Goal: Information Seeking & Learning: Compare options

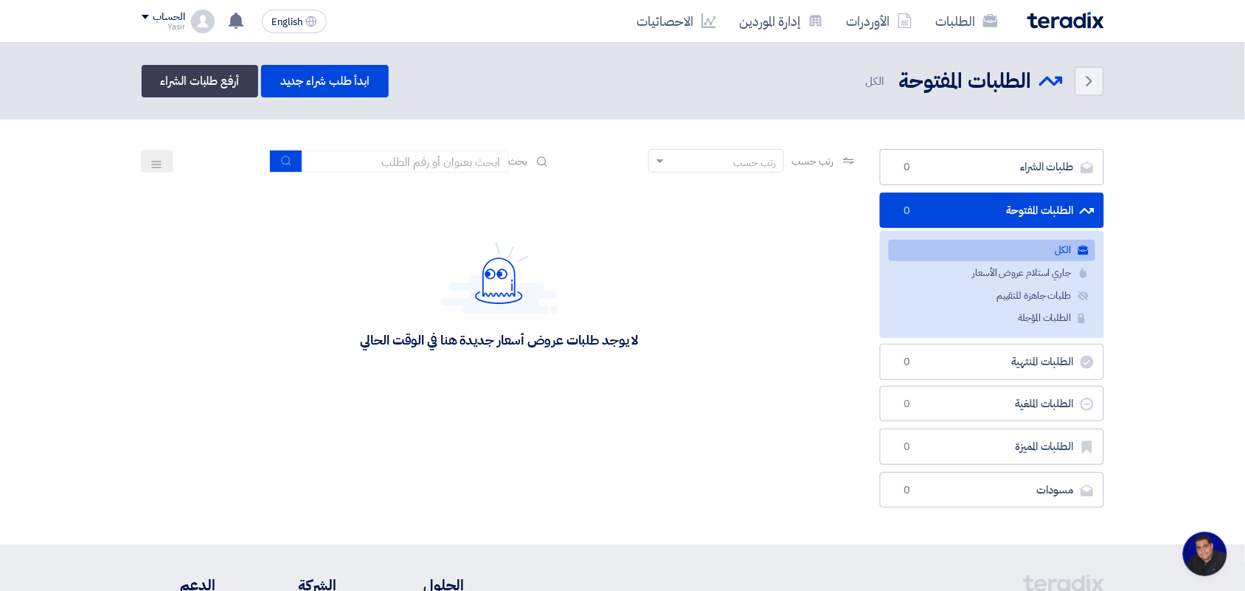
scroll to position [5, 0]
click at [281, 163] on icon "submit" at bounding box center [287, 161] width 12 height 12
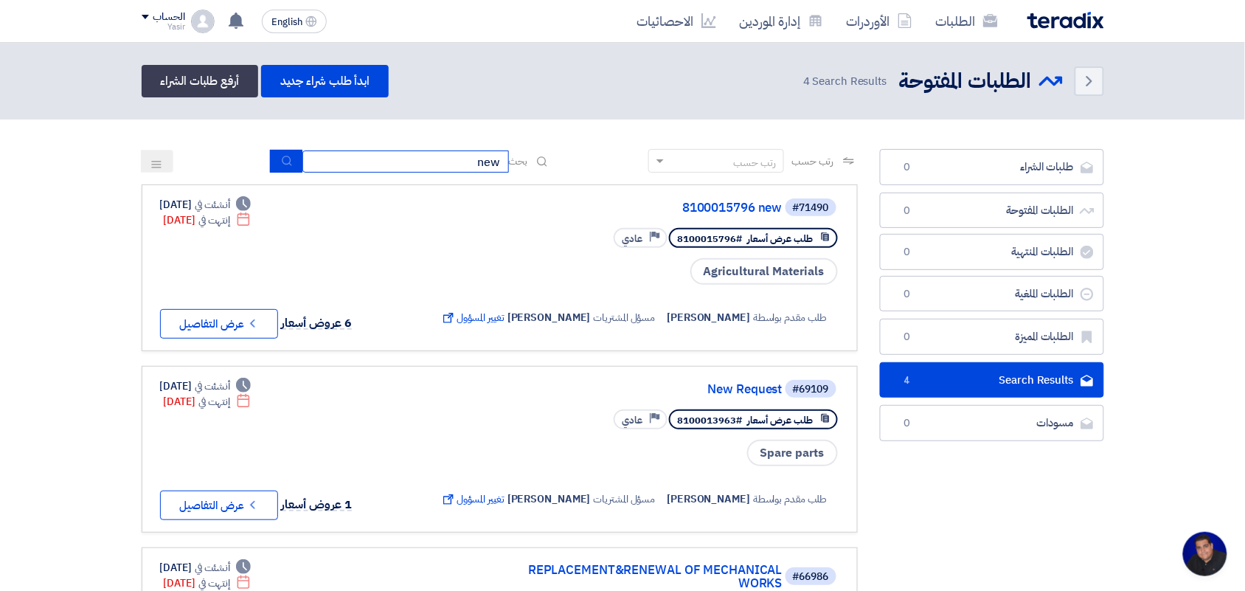
click at [440, 164] on input "new" at bounding box center [405, 161] width 206 height 22
type input "n"
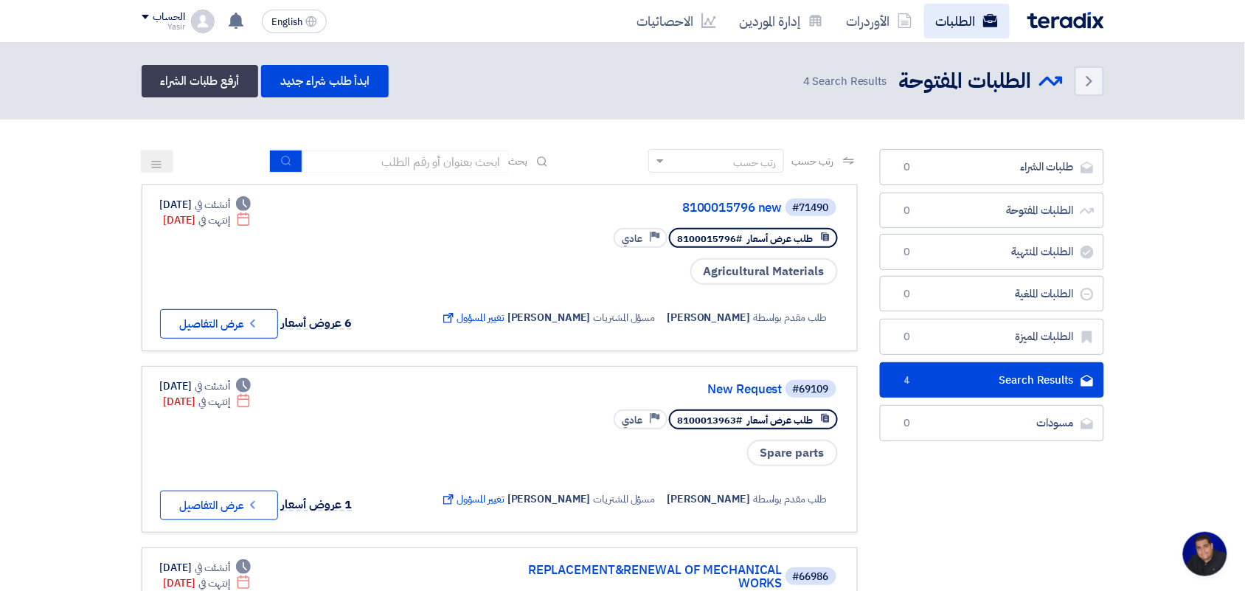
click at [953, 9] on link "الطلبات" at bounding box center [967, 21] width 86 height 35
click at [898, 20] on icon at bounding box center [904, 20] width 15 height 15
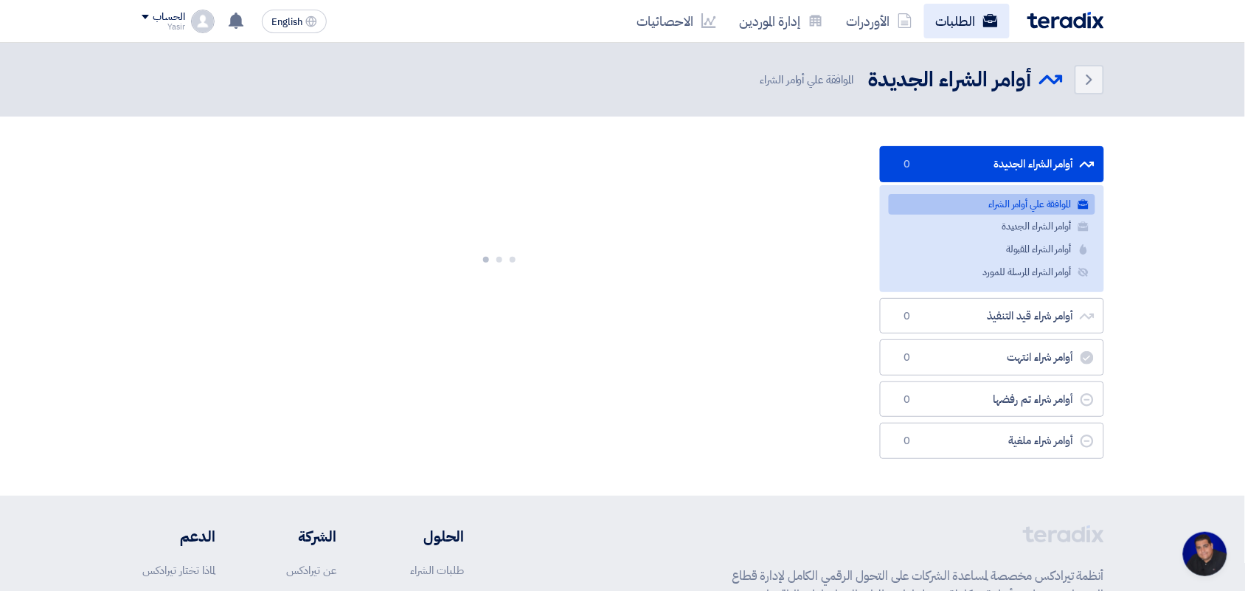
click at [959, 24] on link "الطلبات" at bounding box center [967, 21] width 86 height 35
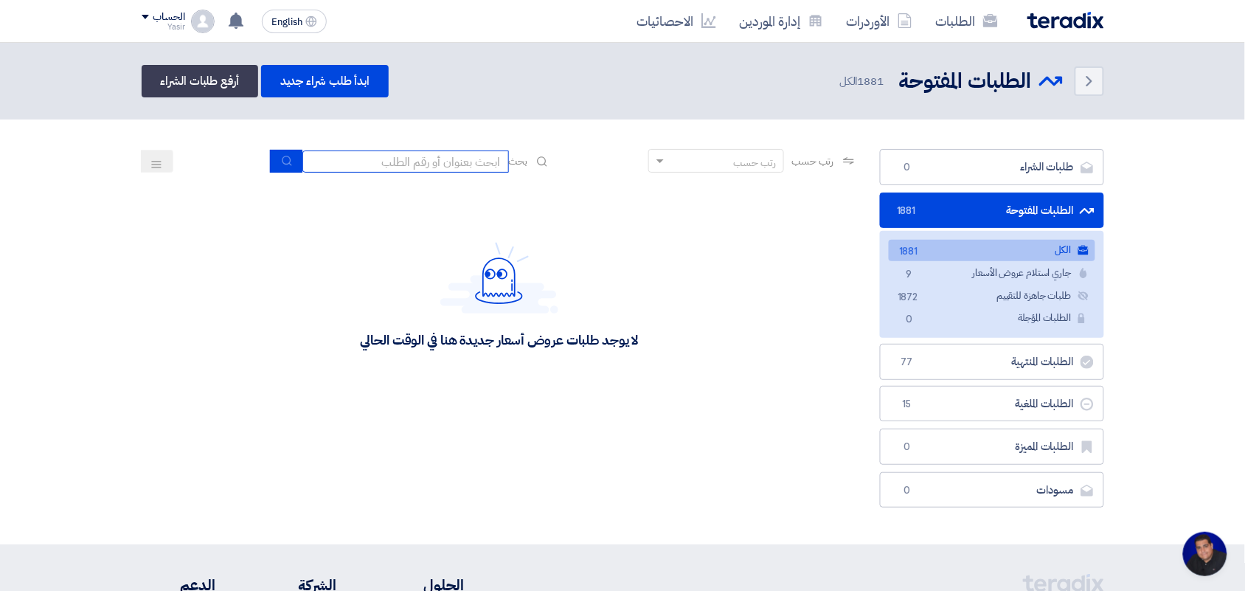
click at [462, 167] on input at bounding box center [405, 161] width 206 height 22
type input "8100015879"
click at [286, 164] on icon "submit" at bounding box center [287, 161] width 12 height 12
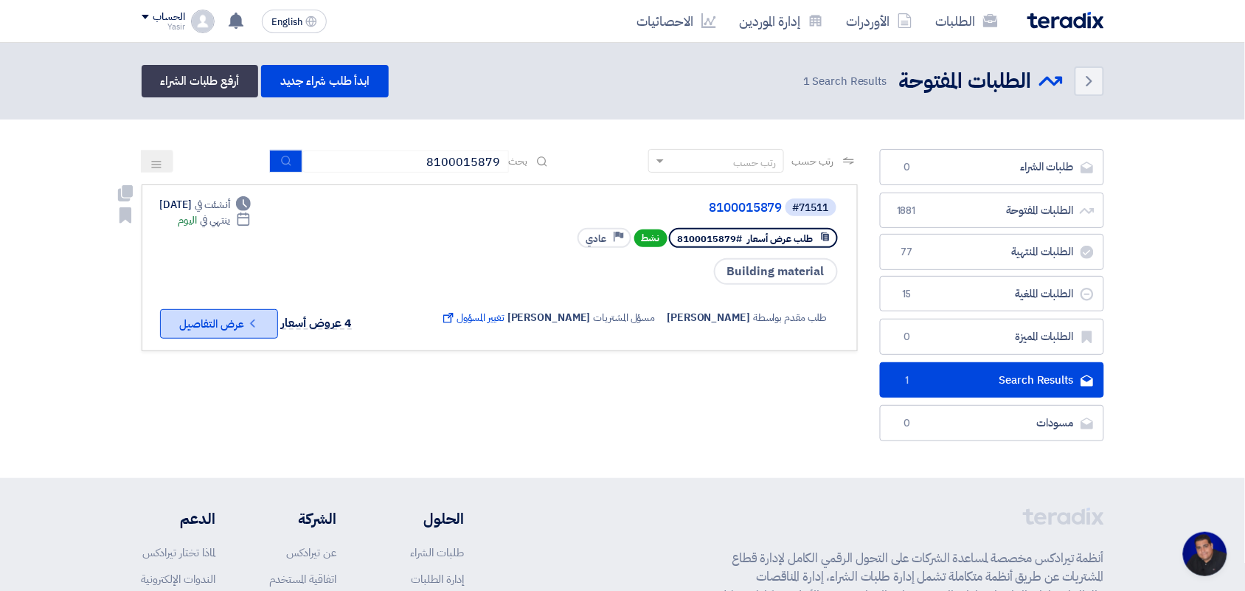
click at [212, 322] on button "Check details عرض التفاصيل" at bounding box center [219, 323] width 118 height 29
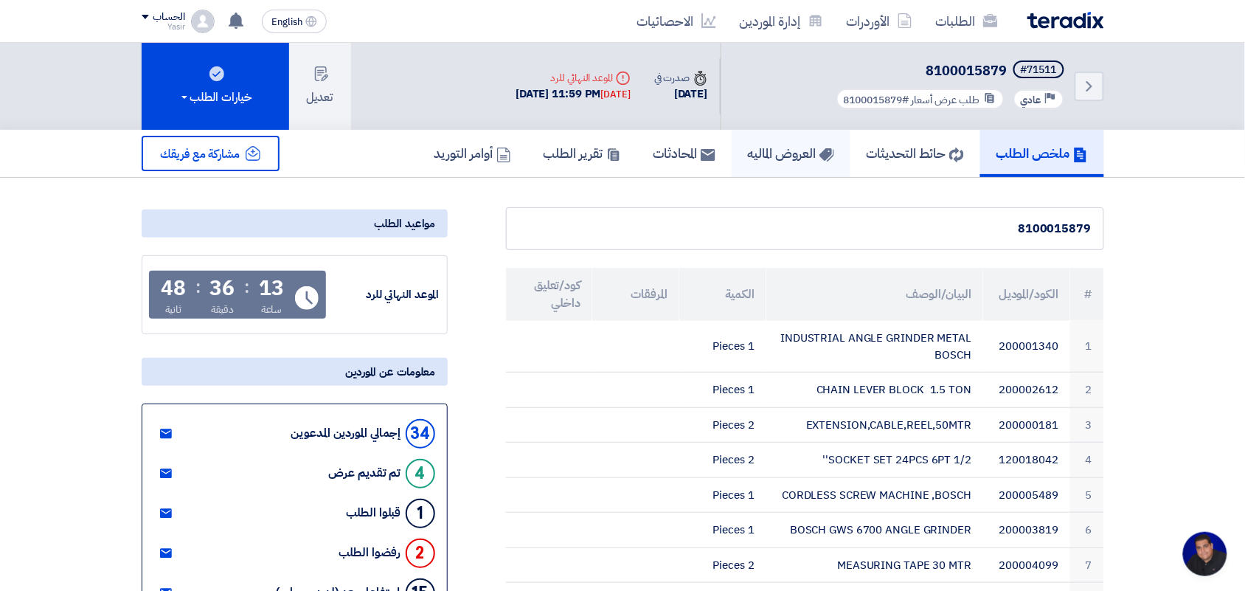
click at [791, 148] on h5 "العروض الماليه" at bounding box center [791, 153] width 86 height 17
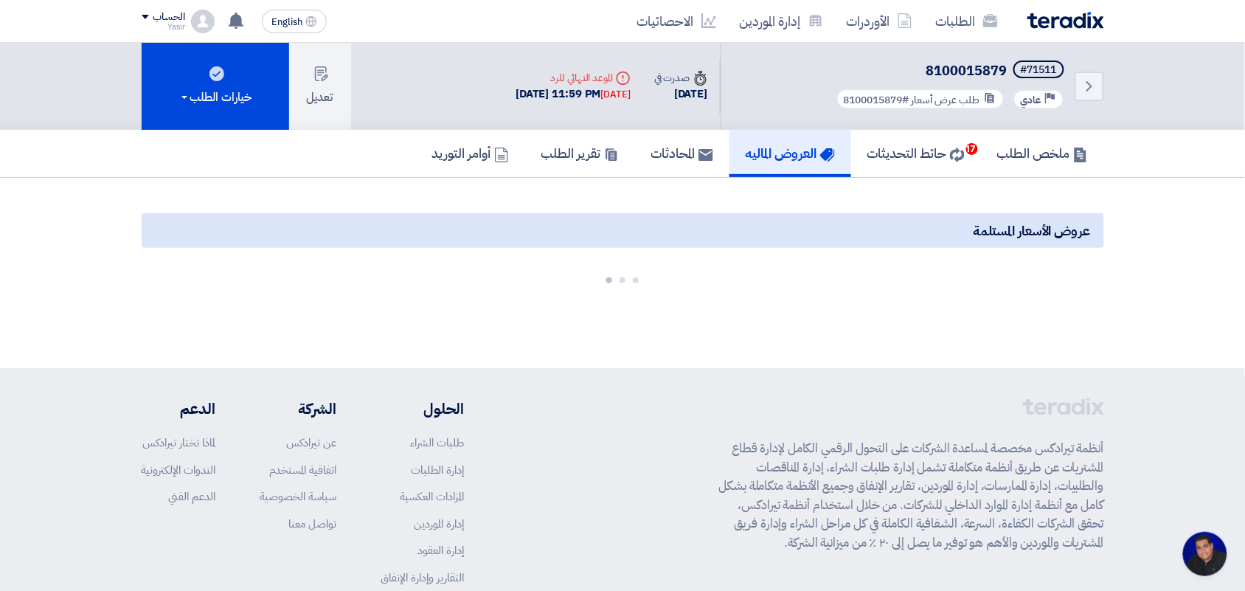
click at [1005, 226] on span "عروض الأسعار المستلمة" at bounding box center [1031, 230] width 117 height 20
click at [860, 237] on div "عروض الأسعار المستلمة" at bounding box center [623, 230] width 962 height 35
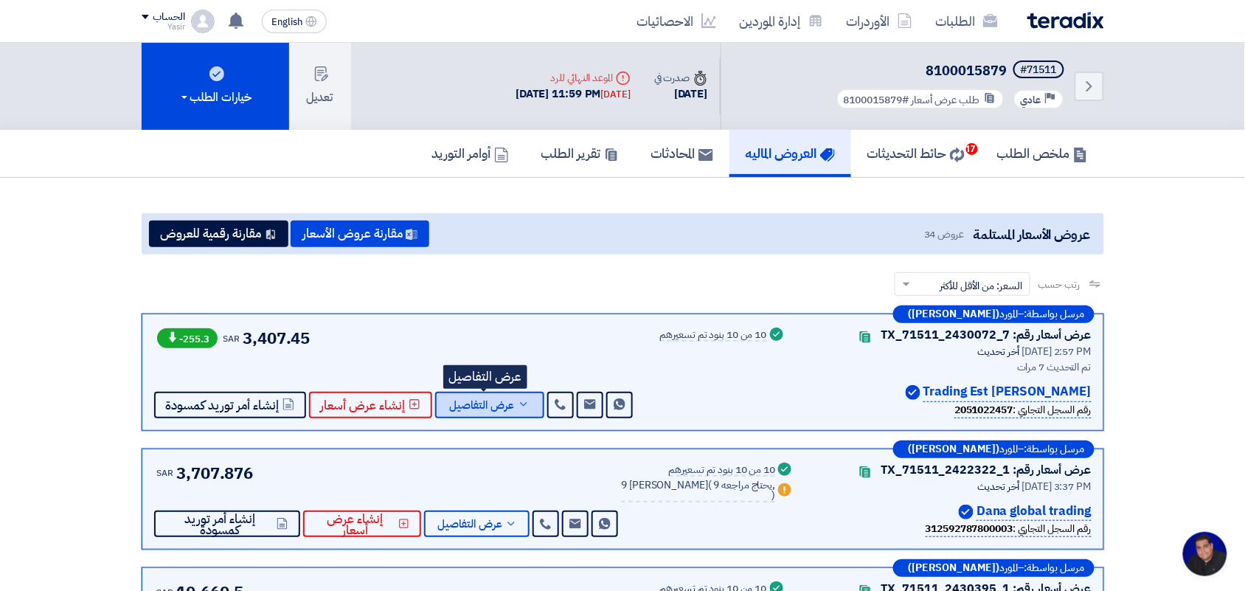
click at [473, 400] on span "عرض التفاصيل" at bounding box center [482, 405] width 65 height 11
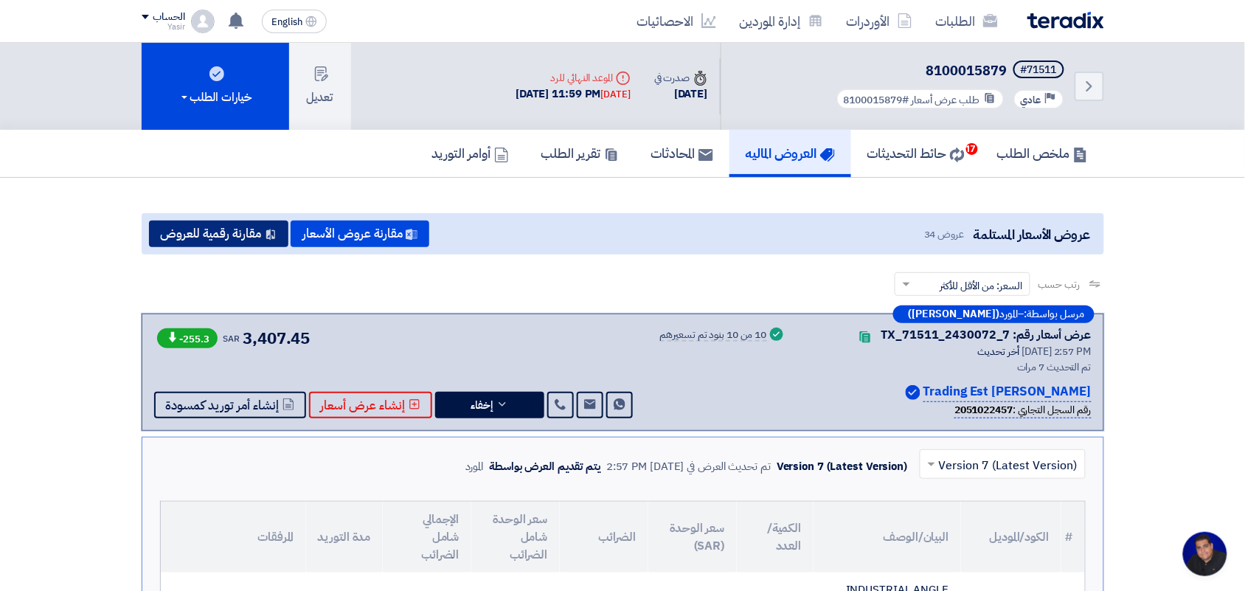
click at [193, 231] on button "مقارنة رقمية للعروض" at bounding box center [218, 233] width 139 height 27
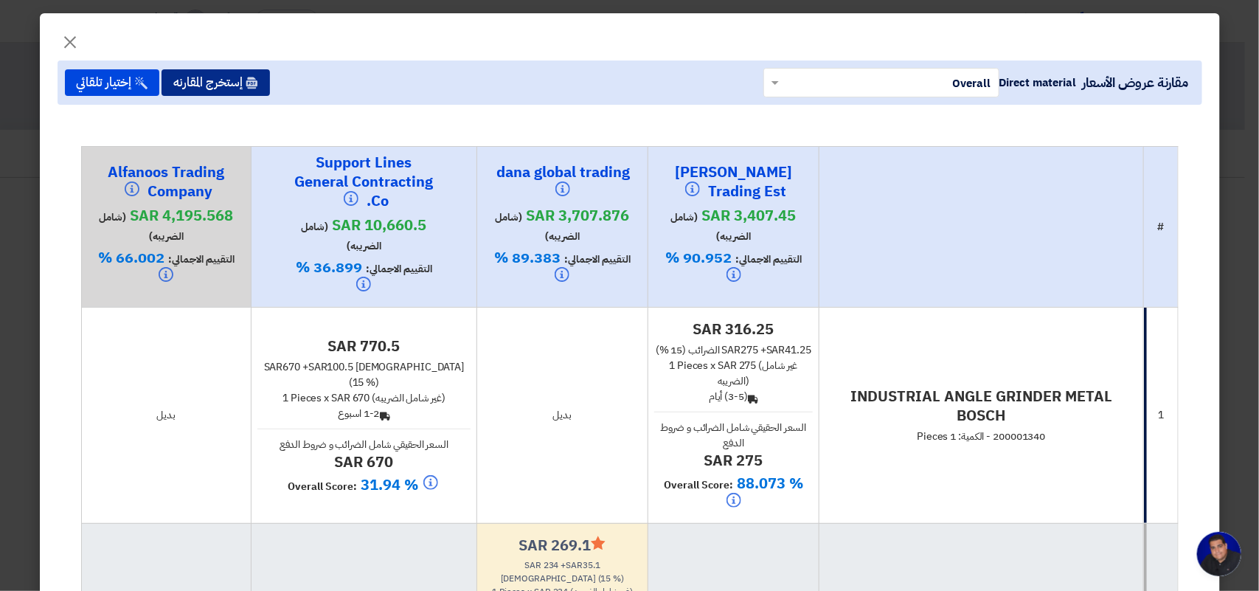
click at [223, 72] on button "إستخرج المقارنه" at bounding box center [215, 82] width 108 height 27
click at [248, 85] on button "إستخرج المقارنه" at bounding box center [215, 82] width 108 height 27
click at [77, 41] on span "×" at bounding box center [71, 41] width 18 height 44
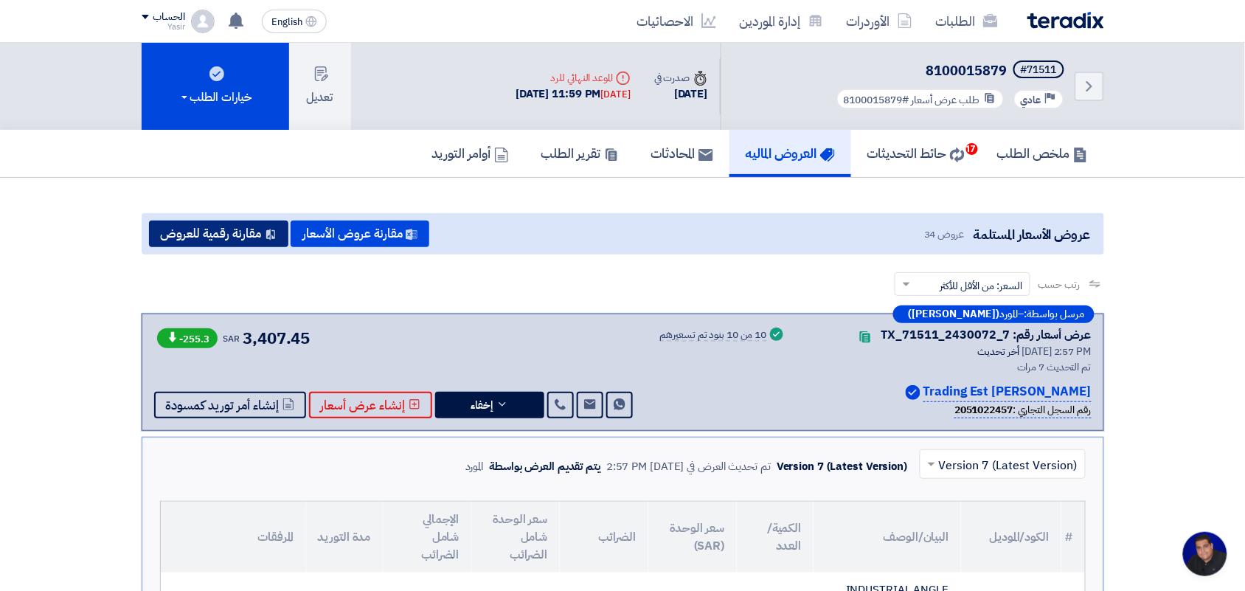
click at [222, 235] on button "مقارنة رقمية للعروض" at bounding box center [218, 233] width 139 height 27
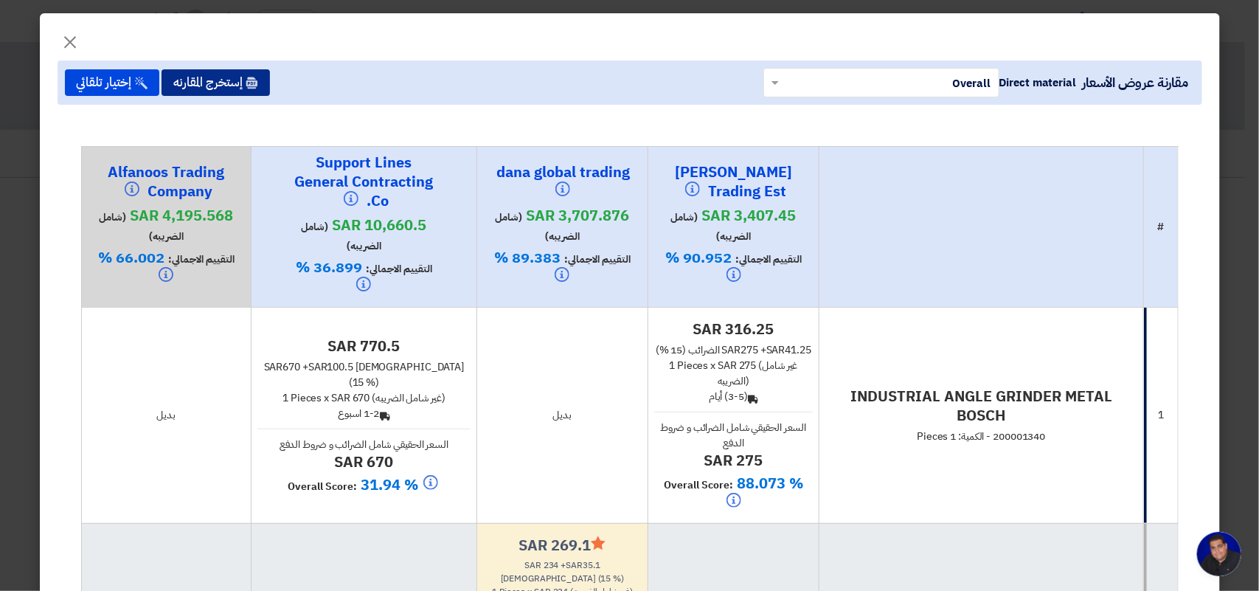
click at [211, 83] on button "إستخرج المقارنه" at bounding box center [215, 82] width 108 height 27
click at [223, 89] on button "إستخرج المقارنه" at bounding box center [215, 82] width 108 height 27
click at [219, 83] on button "إستخرج المقارنه" at bounding box center [215, 82] width 108 height 27
click at [76, 39] on span "×" at bounding box center [71, 41] width 18 height 44
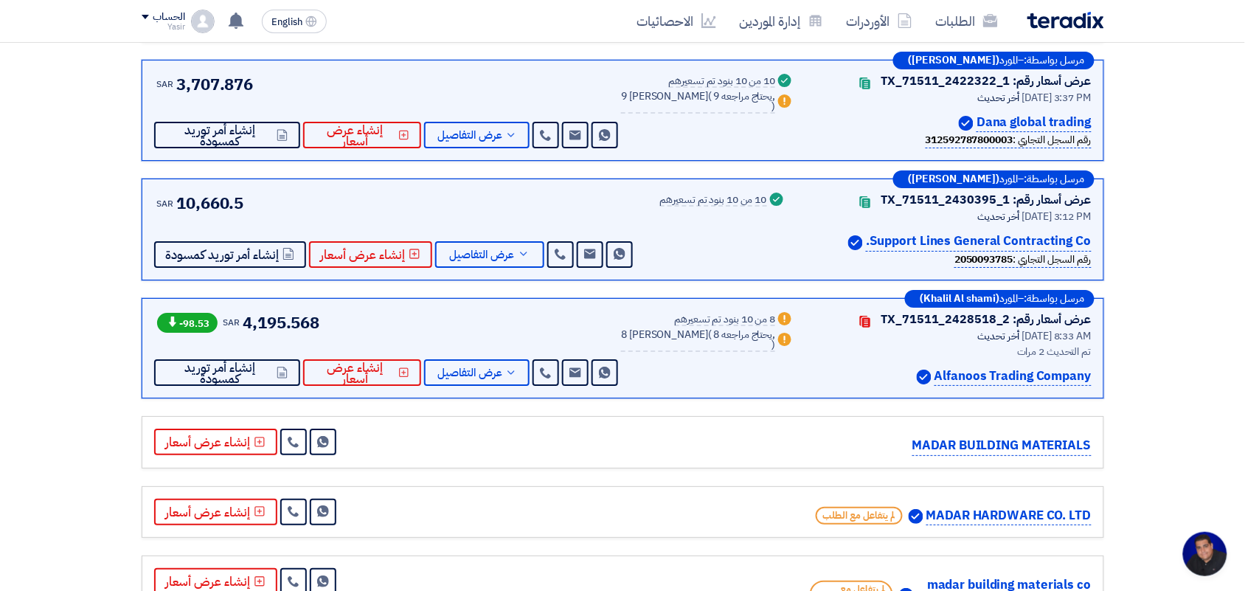
scroll to position [1429, 0]
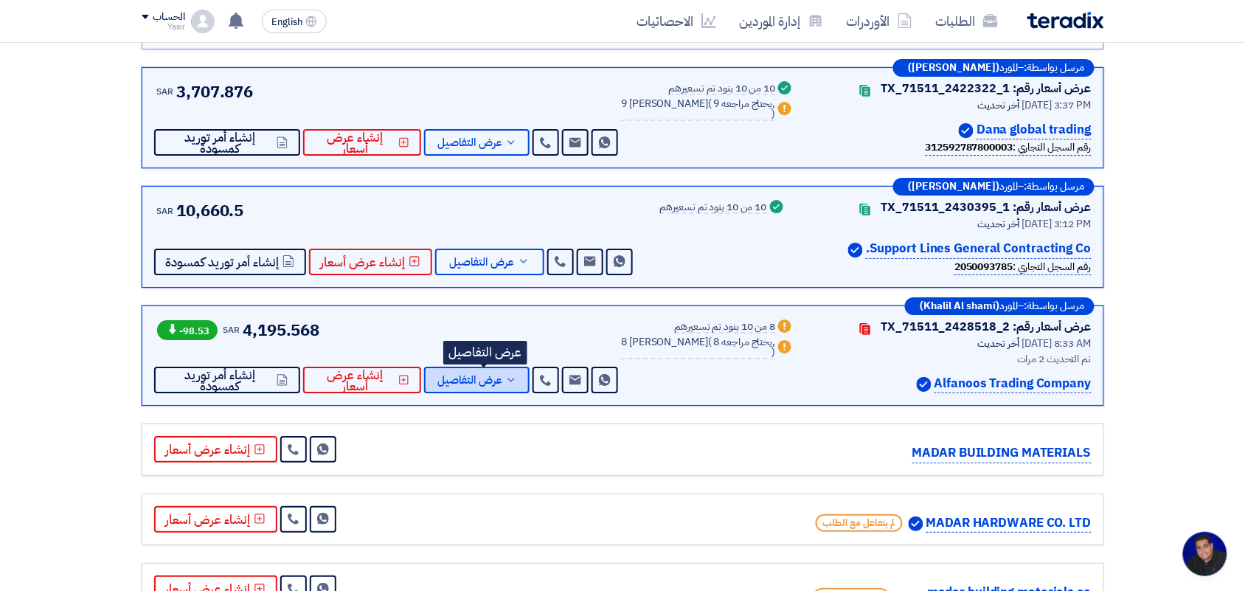
click at [478, 375] on span "عرض التفاصيل" at bounding box center [469, 380] width 65 height 11
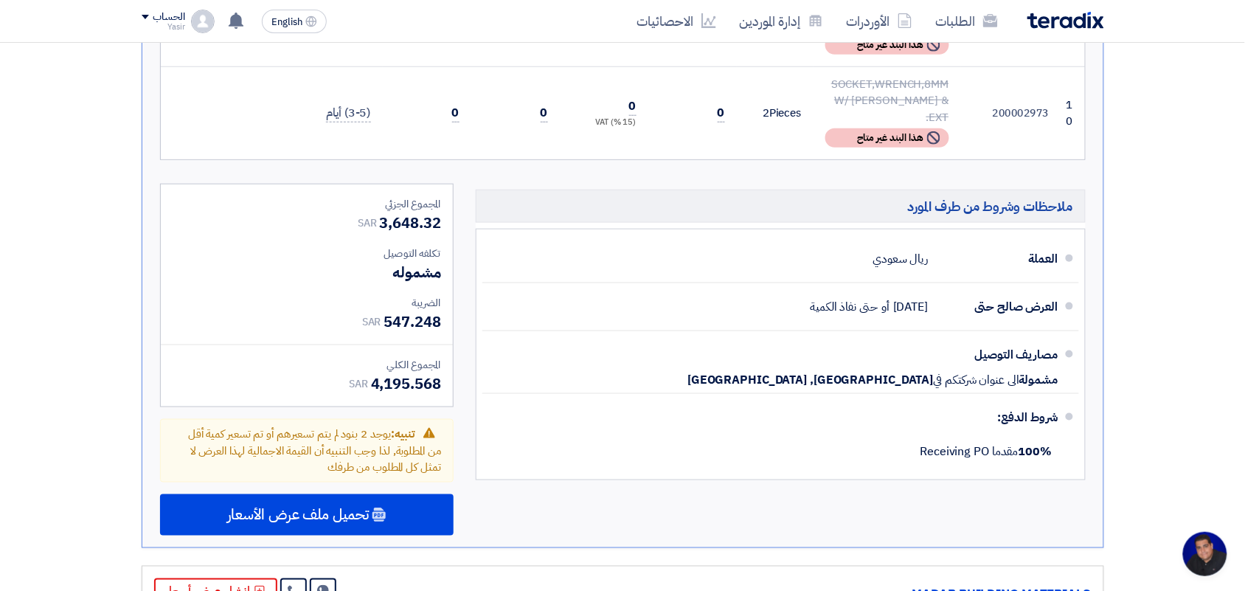
scroll to position [2054, 0]
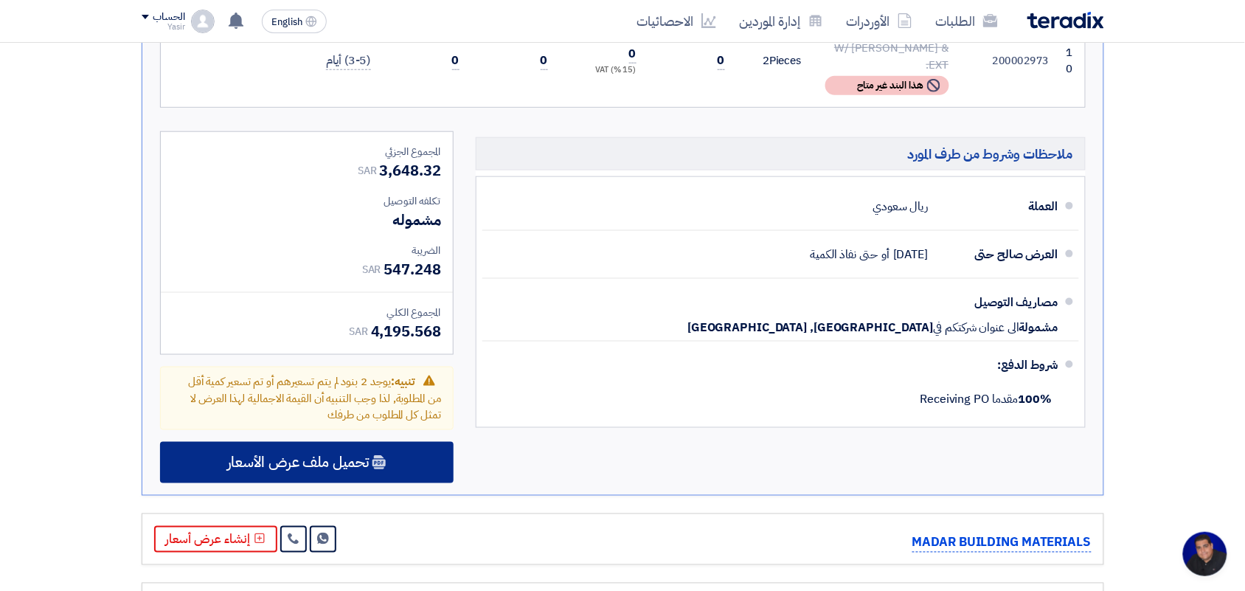
click at [392, 442] on div "تحميل ملف عرض الأسعار" at bounding box center [306, 462] width 293 height 41
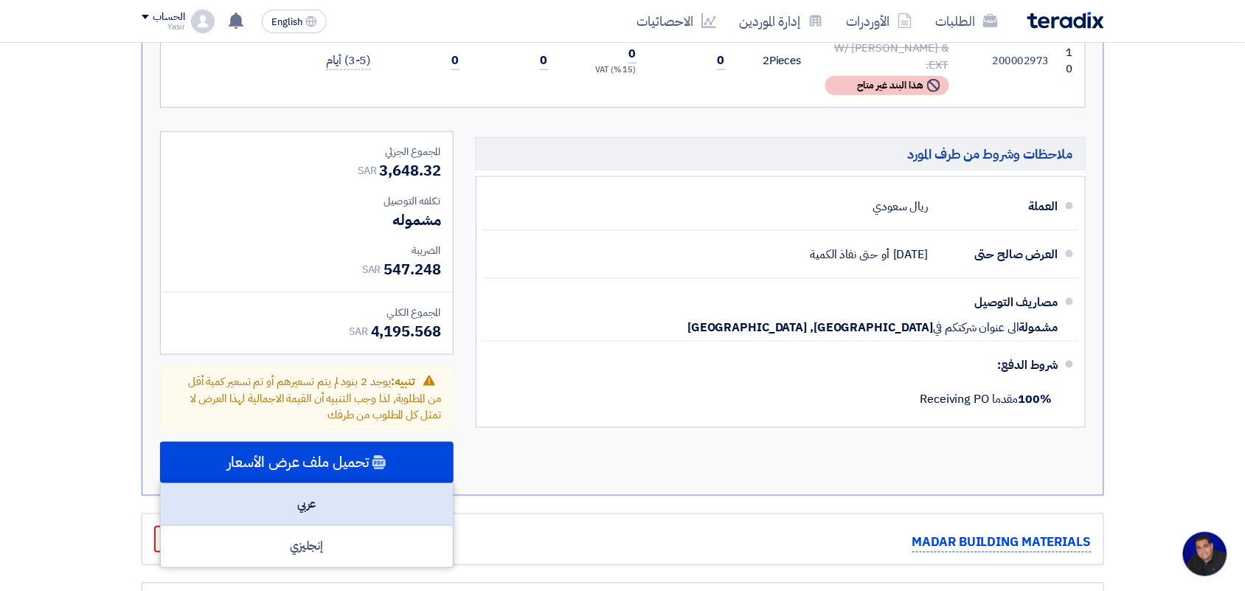
click at [329, 484] on div "عربي" at bounding box center [307, 505] width 292 height 42
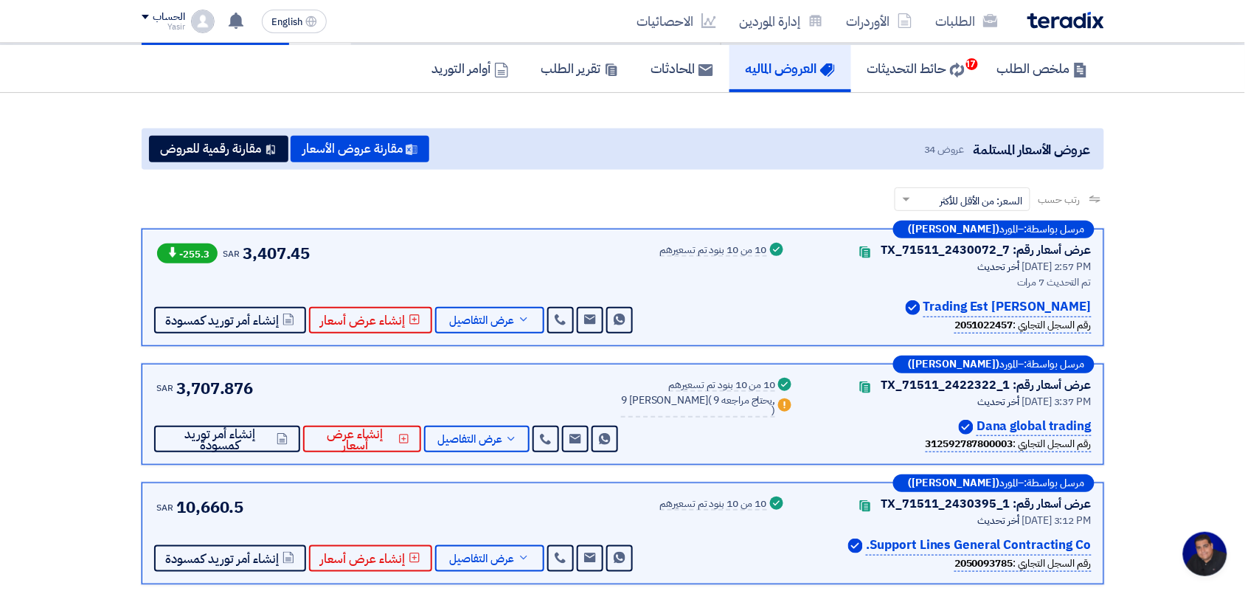
scroll to position [75, 0]
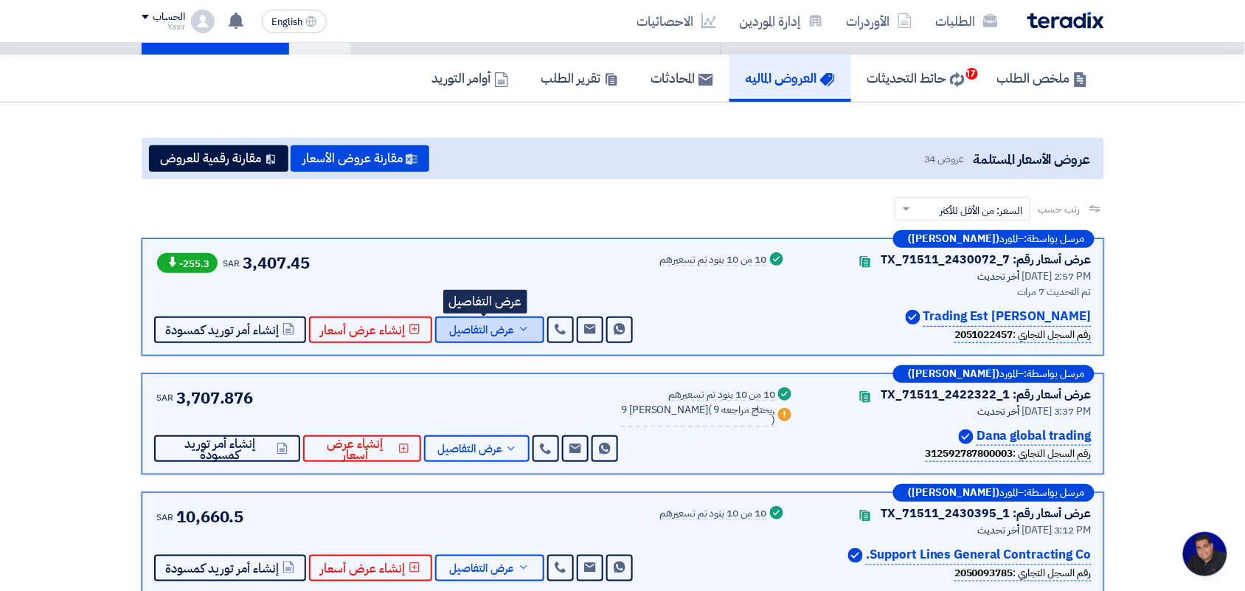
click at [485, 324] on span "عرض التفاصيل" at bounding box center [482, 329] width 65 height 11
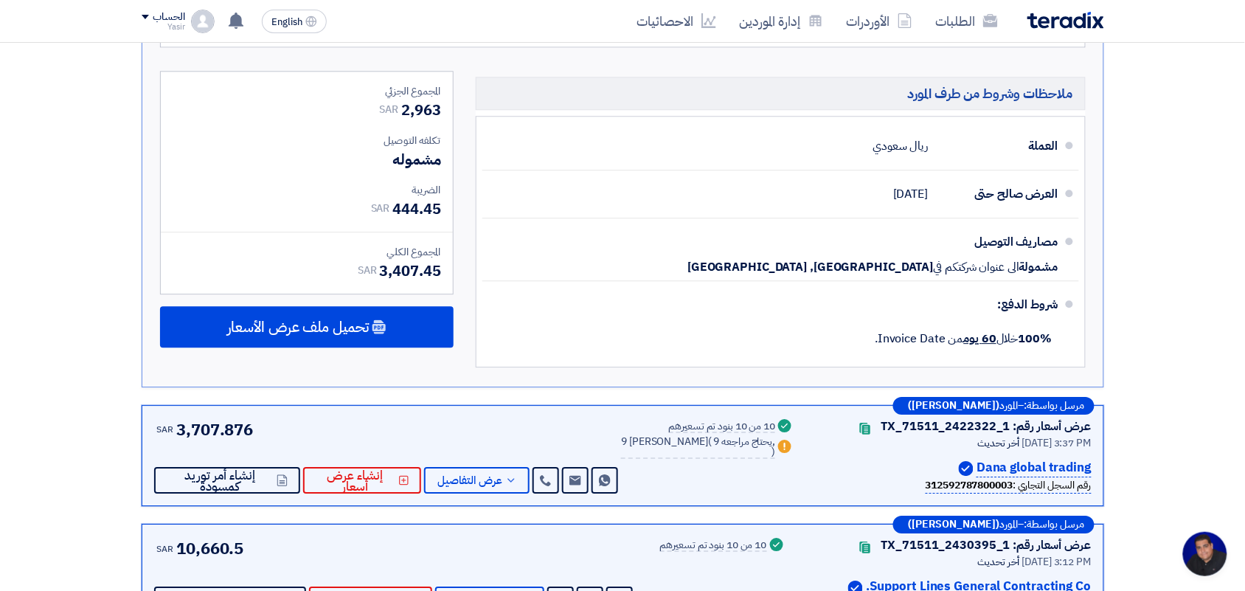
scroll to position [1114, 0]
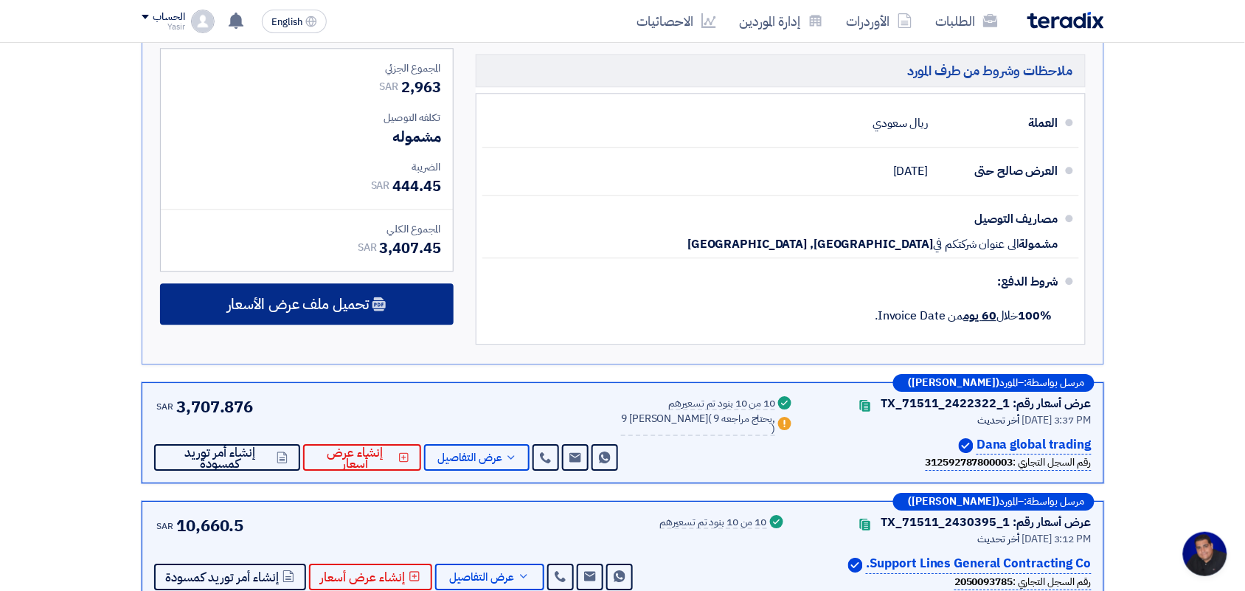
click at [316, 297] on span "تحميل ملف عرض الأسعار" at bounding box center [298, 303] width 142 height 13
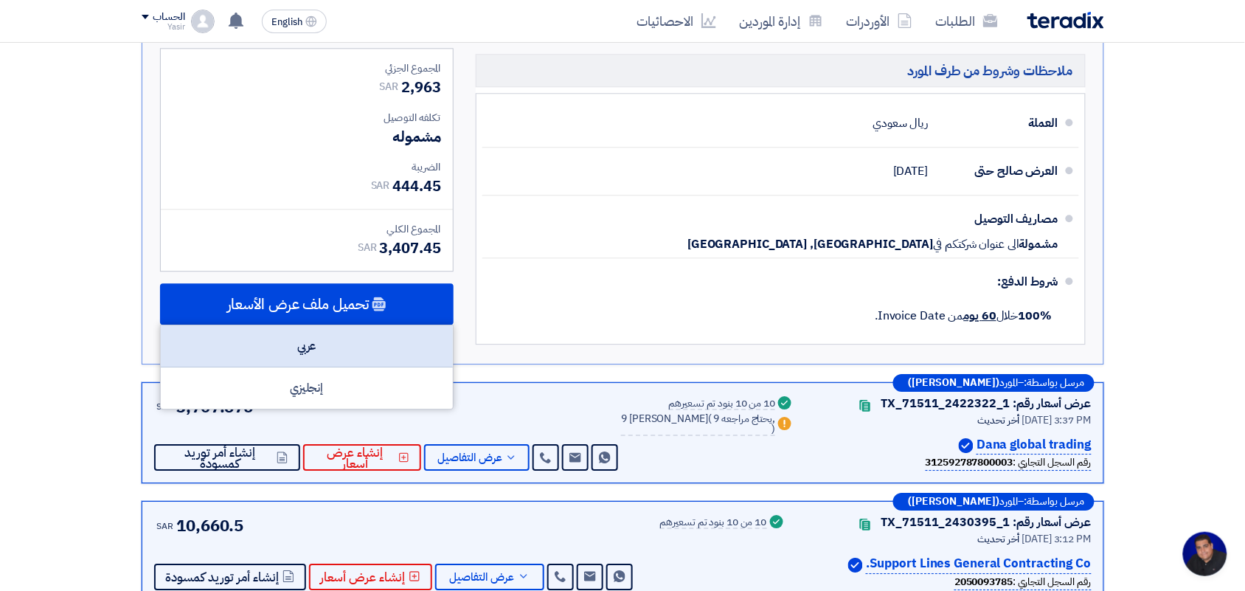
click at [316, 325] on div "عربي" at bounding box center [307, 346] width 292 height 42
